Goal: Information Seeking & Learning: Learn about a topic

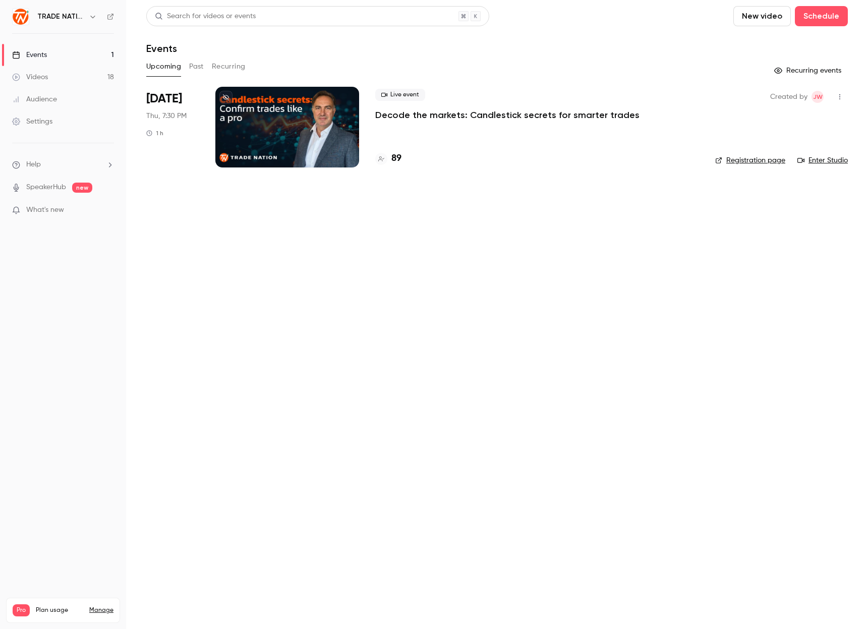
click at [391, 157] on h4 "89" at bounding box center [396, 159] width 10 height 14
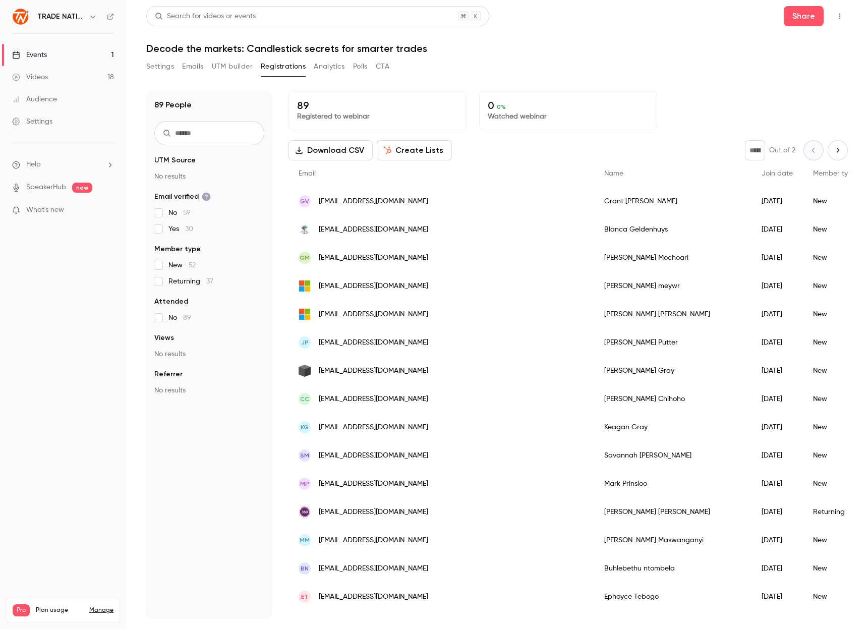
click at [614, 51] on h1 "Decode the markets: Candlestick secrets for smarter trades" at bounding box center [497, 48] width 702 height 12
click at [612, 30] on header "Search for videos or events Share Decode the markets: Candlestick secrets for s…" at bounding box center [497, 30] width 702 height 48
click at [52, 212] on span "What's new" at bounding box center [45, 210] width 38 height 11
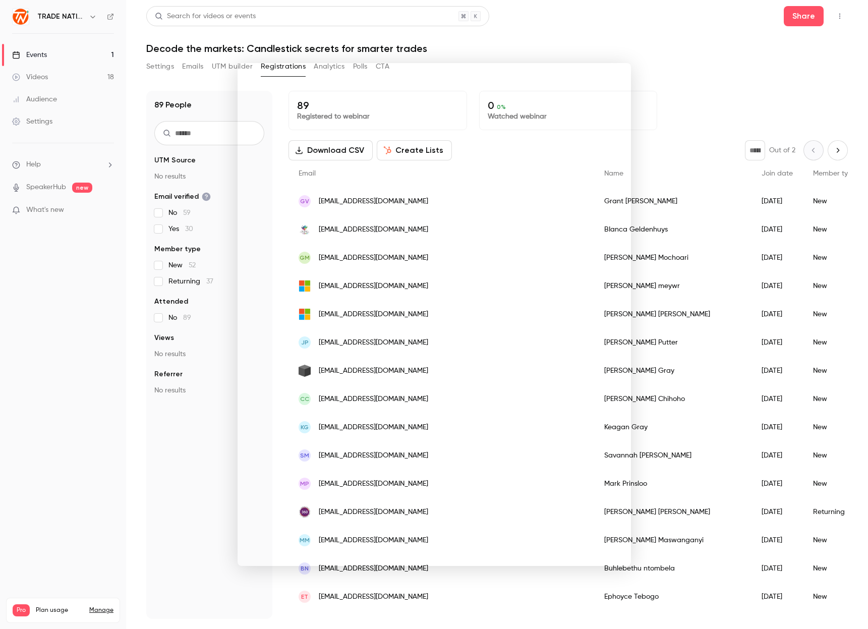
click at [588, 16] on div at bounding box center [434, 314] width 868 height 629
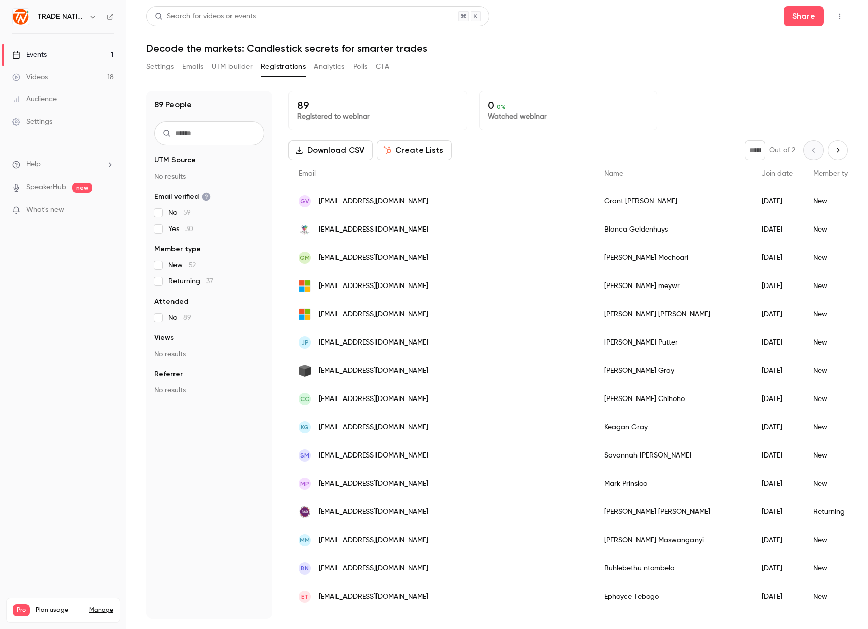
click at [47, 188] on link "SpeakerHub" at bounding box center [46, 187] width 40 height 11
